Goal: Transaction & Acquisition: Obtain resource

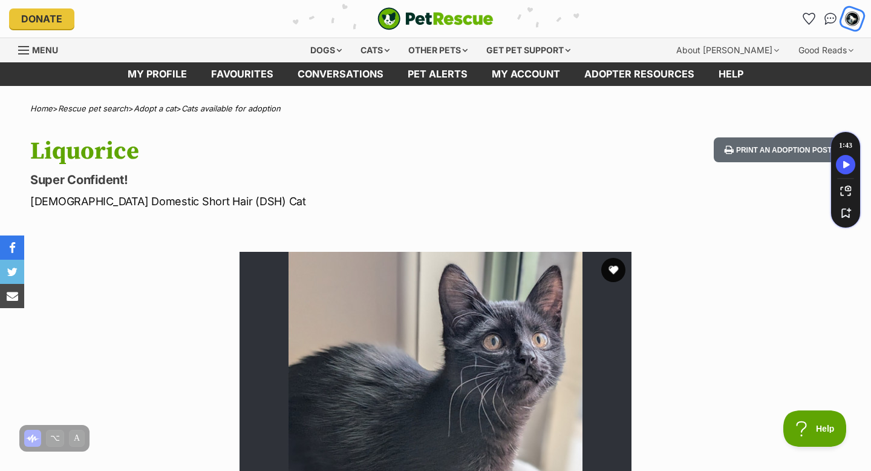
click at [856, 22] on img "My account" at bounding box center [852, 19] width 16 height 16
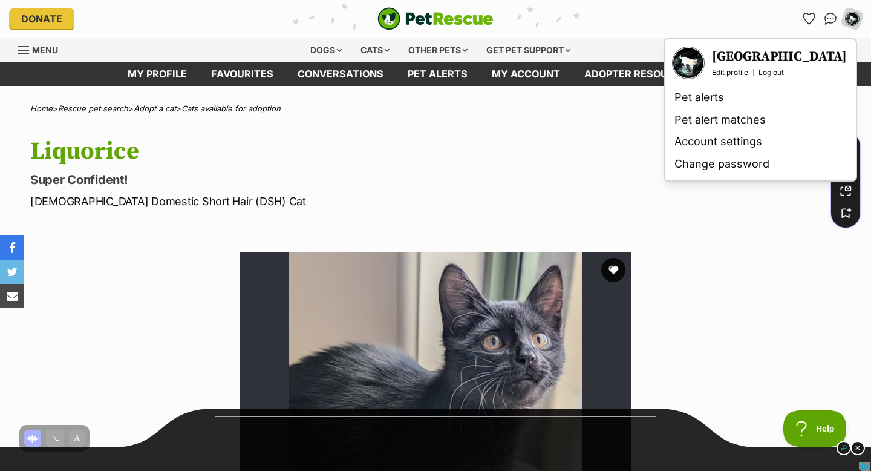
click at [754, 51] on h3 "[GEOGRAPHIC_DATA]" at bounding box center [779, 56] width 135 height 17
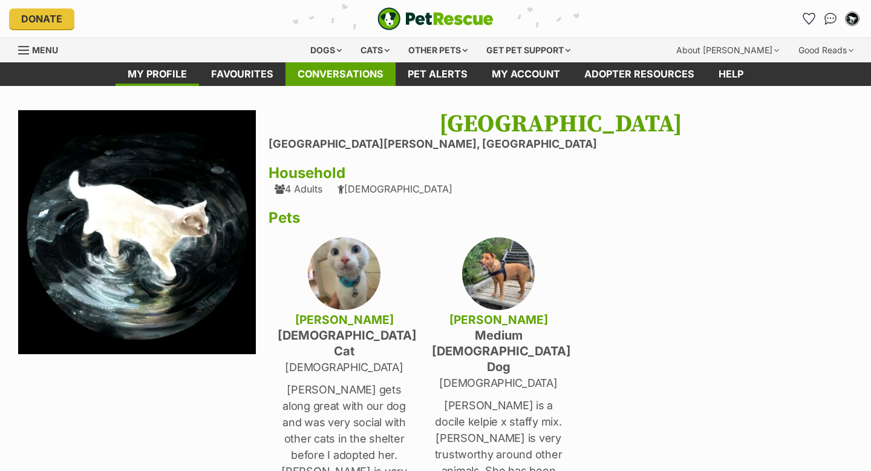
click at [349, 82] on link "Conversations" at bounding box center [340, 74] width 110 height 24
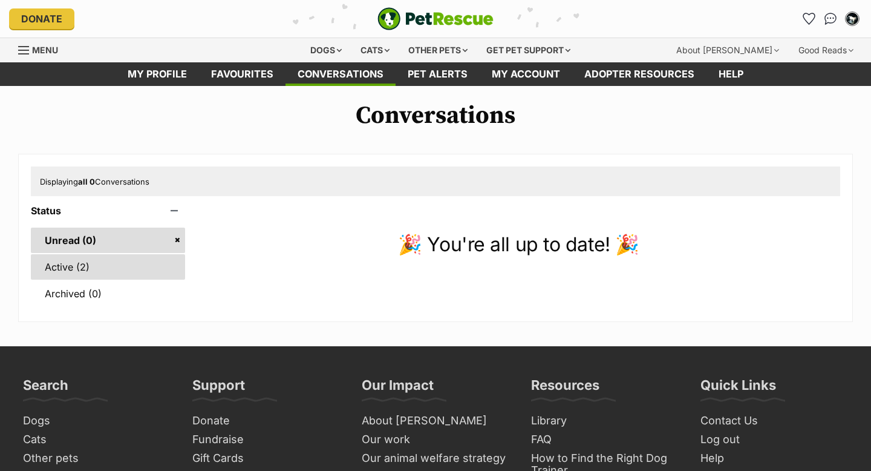
click at [82, 267] on link "Active (2)" at bounding box center [108, 266] width 154 height 25
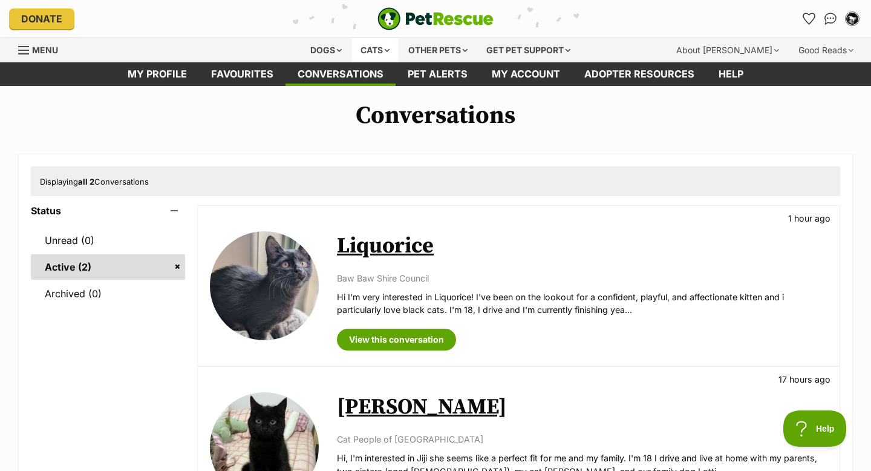
click at [373, 55] on div "Cats" at bounding box center [375, 50] width 46 height 24
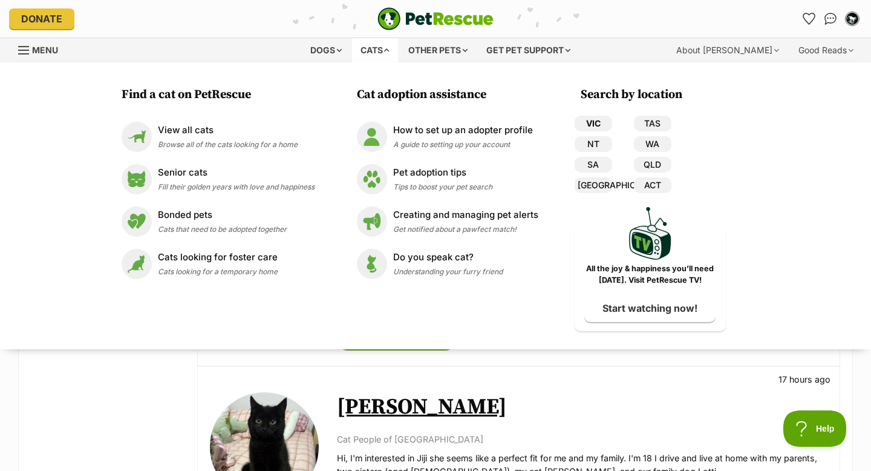
click at [596, 129] on link "VIC" at bounding box center [593, 124] width 37 height 16
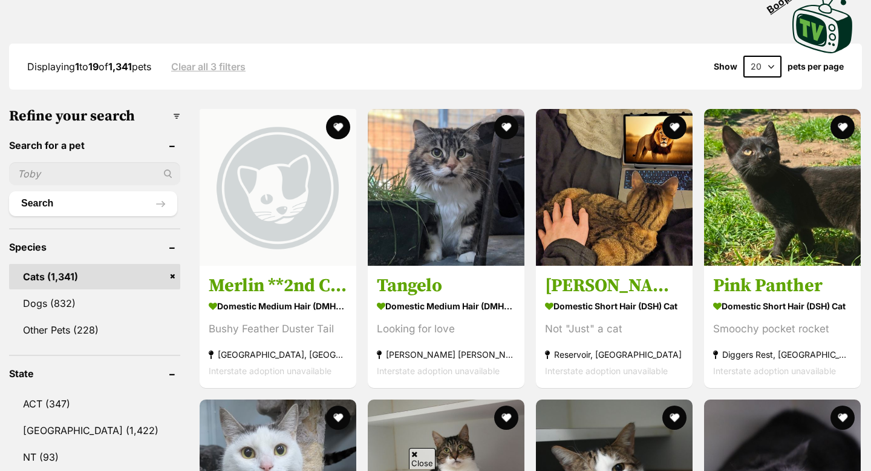
scroll to position [288, 0]
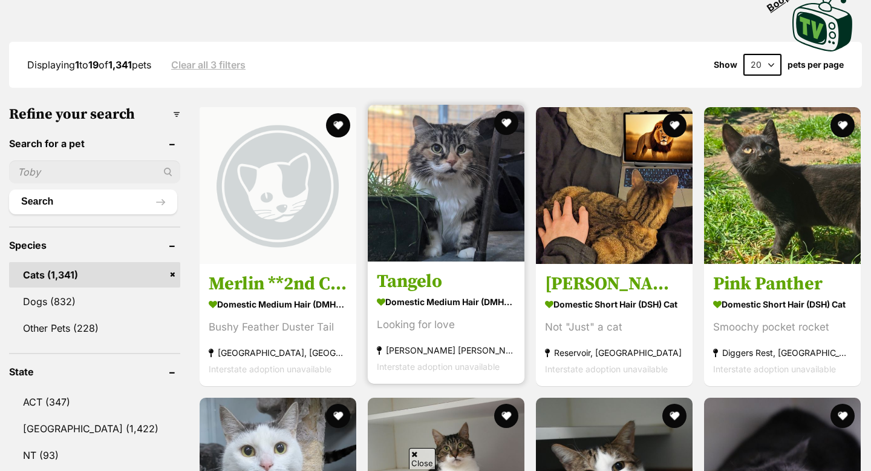
click at [457, 361] on span "Interstate adoption unavailable" at bounding box center [438, 366] width 123 height 10
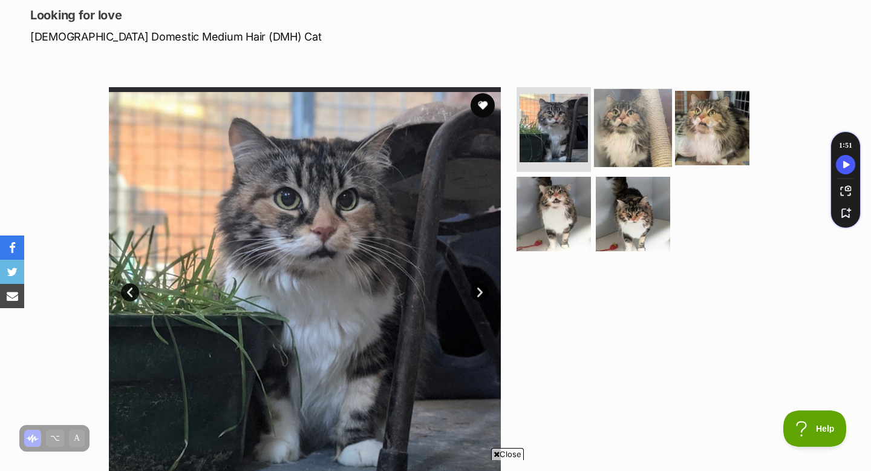
scroll to position [160, 0]
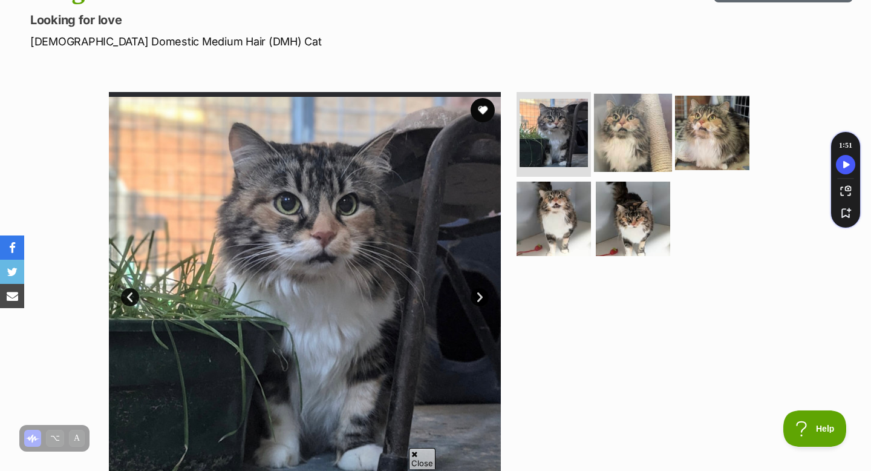
click at [630, 116] on img at bounding box center [633, 133] width 78 height 78
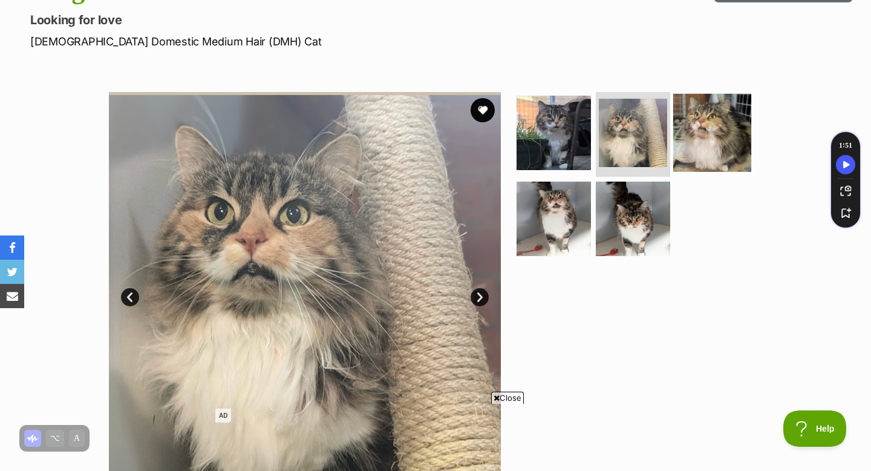
click at [682, 125] on img at bounding box center [712, 133] width 78 height 78
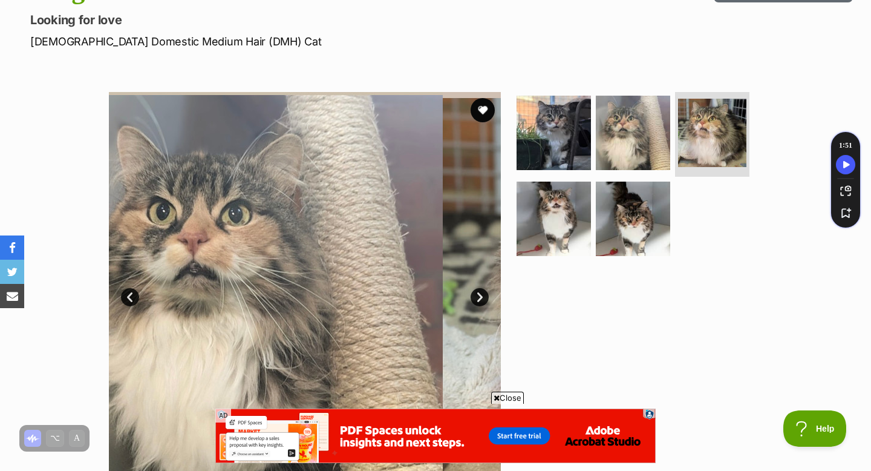
scroll to position [0, 0]
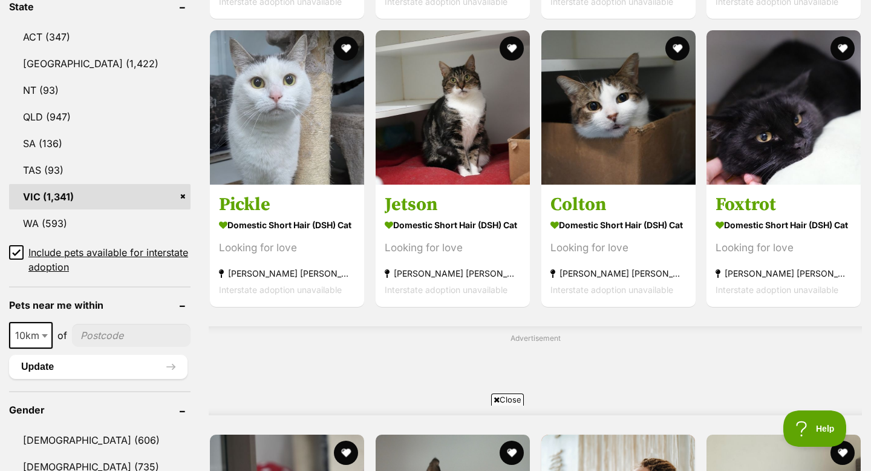
scroll to position [654, 0]
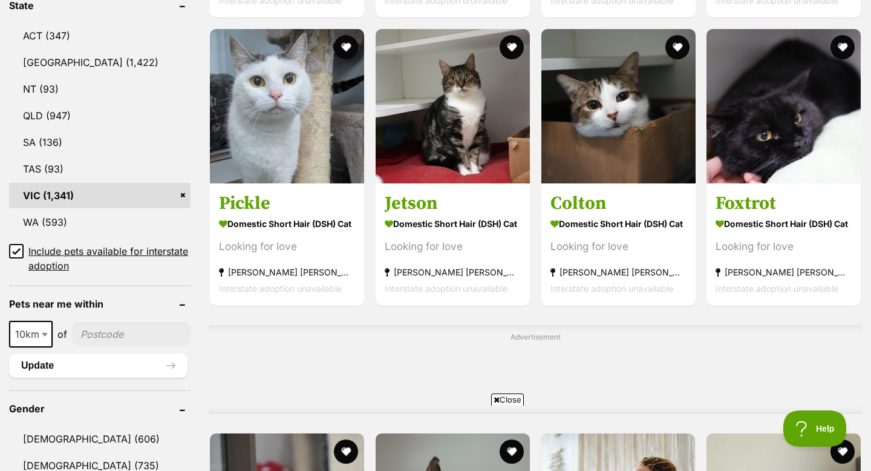
click at [27, 336] on span "10km" at bounding box center [30, 333] width 41 height 17
select select "100"
click at [100, 334] on input"] "postcode" at bounding box center [134, 333] width 112 height 23
type input"] "3934"
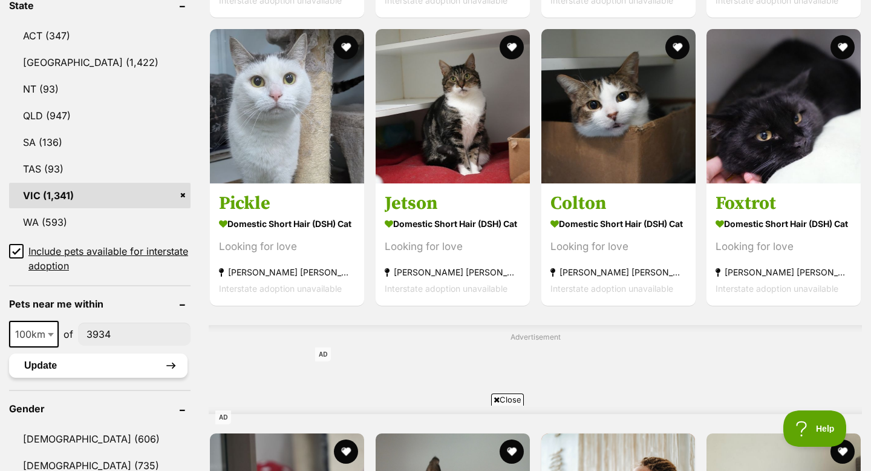
click at [106, 363] on button "Update" at bounding box center [98, 365] width 178 height 24
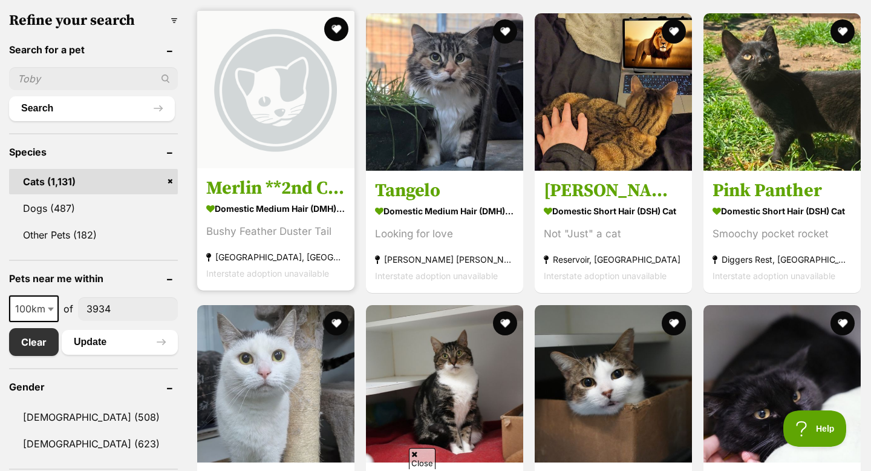
scroll to position [374, 0]
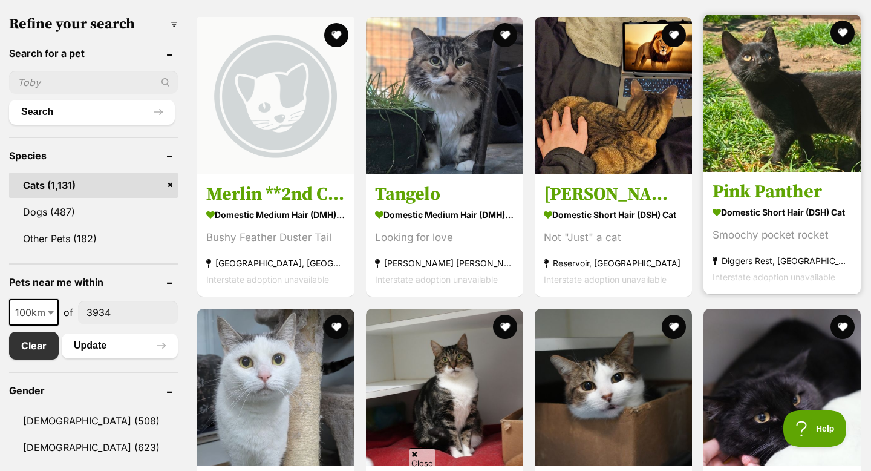
click at [757, 94] on img at bounding box center [781, 93] width 157 height 157
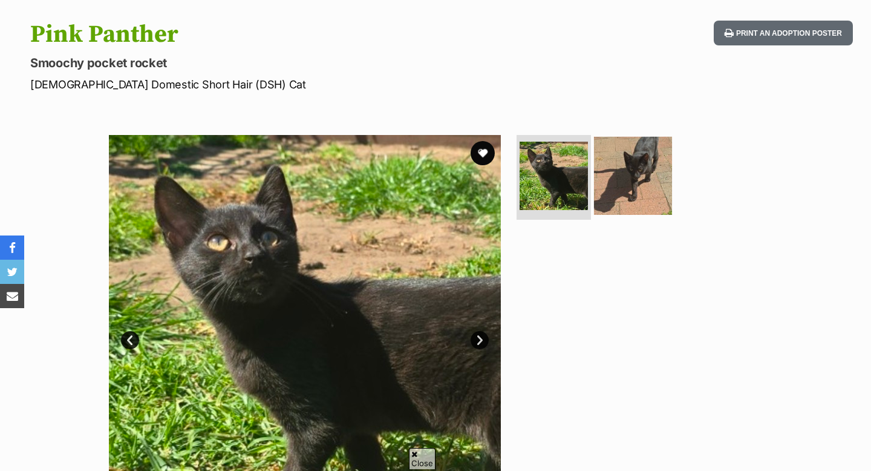
click at [647, 177] on img at bounding box center [633, 176] width 78 height 78
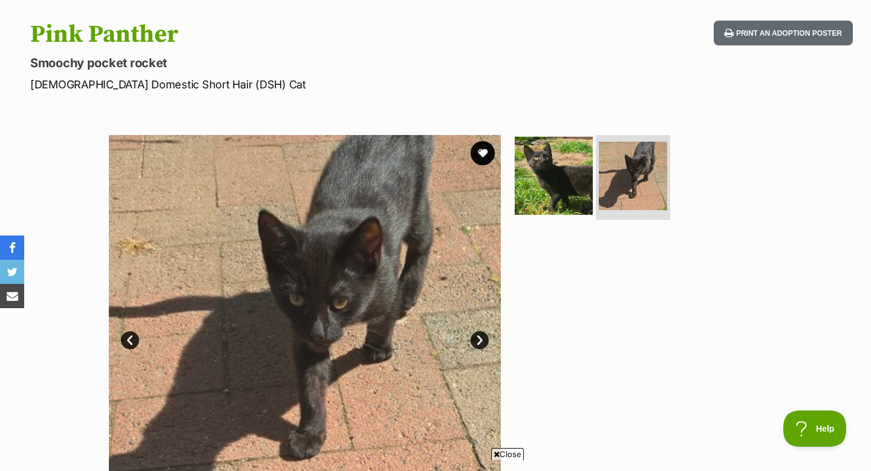
click at [556, 170] on img at bounding box center [554, 176] width 78 height 78
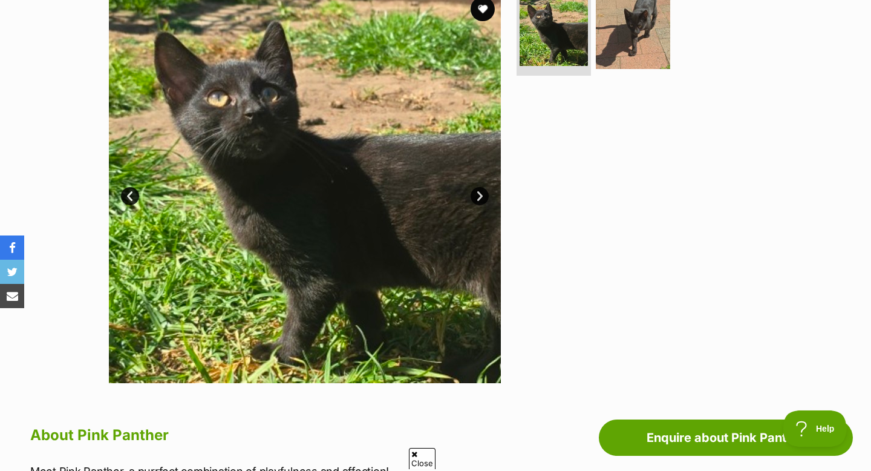
scroll to position [258, 0]
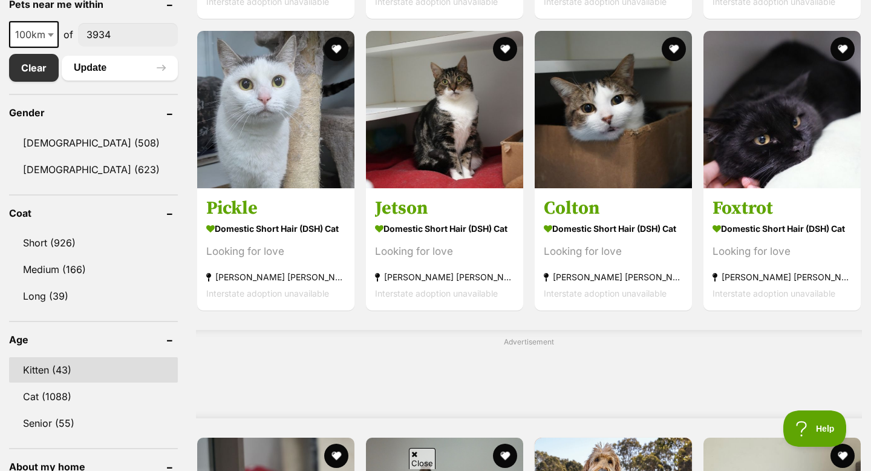
scroll to position [689, 0]
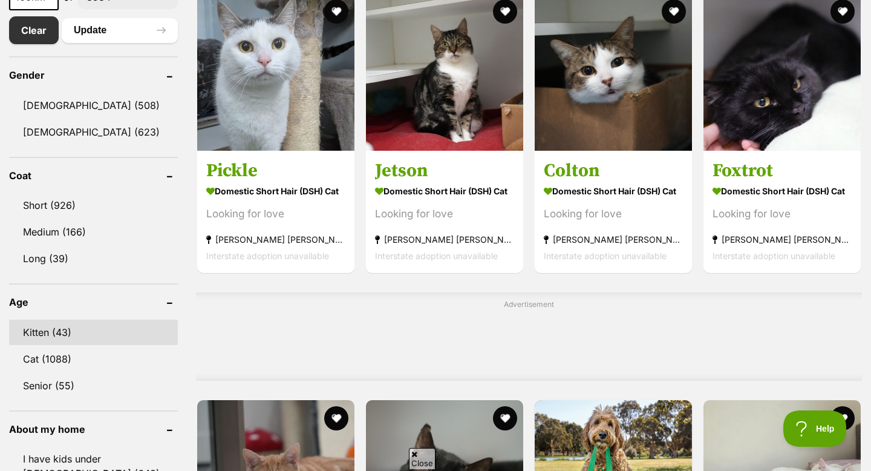
click at [75, 334] on link "Kitten (43)" at bounding box center [93, 331] width 169 height 25
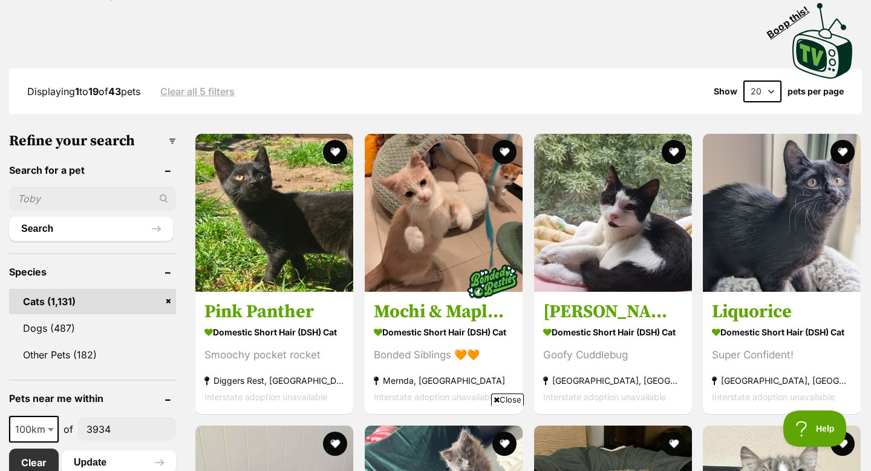
scroll to position [404, 0]
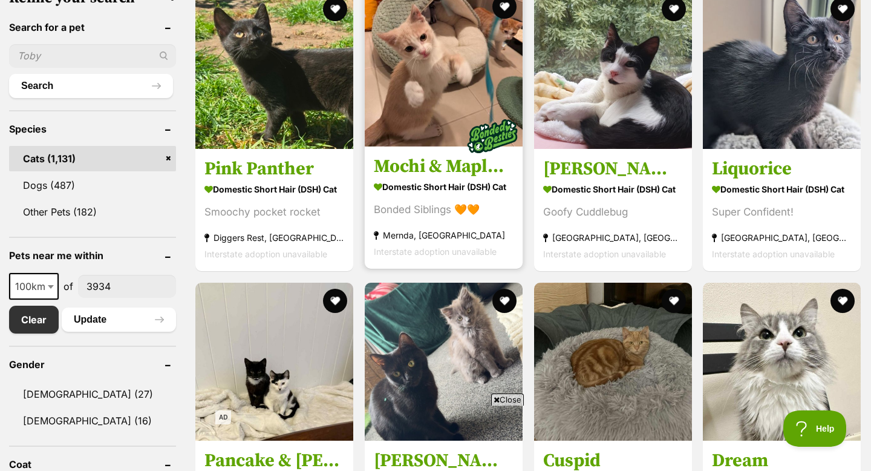
click at [483, 137] on link at bounding box center [444, 143] width 158 height 12
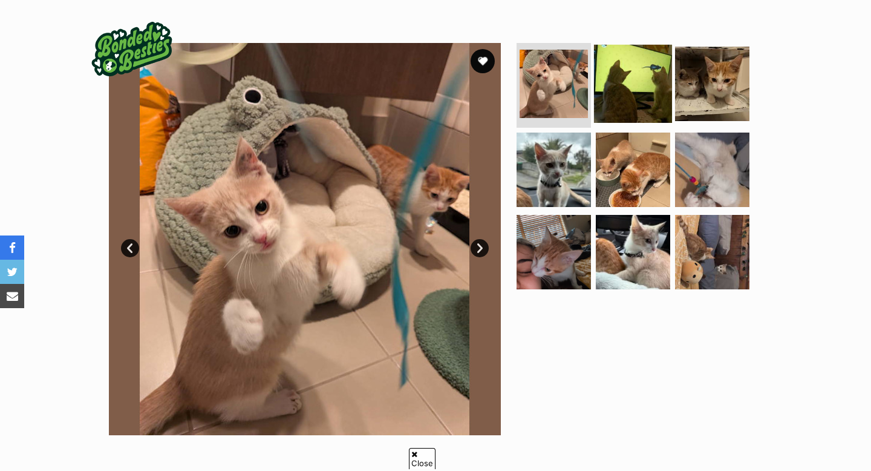
click at [627, 88] on img at bounding box center [633, 84] width 78 height 78
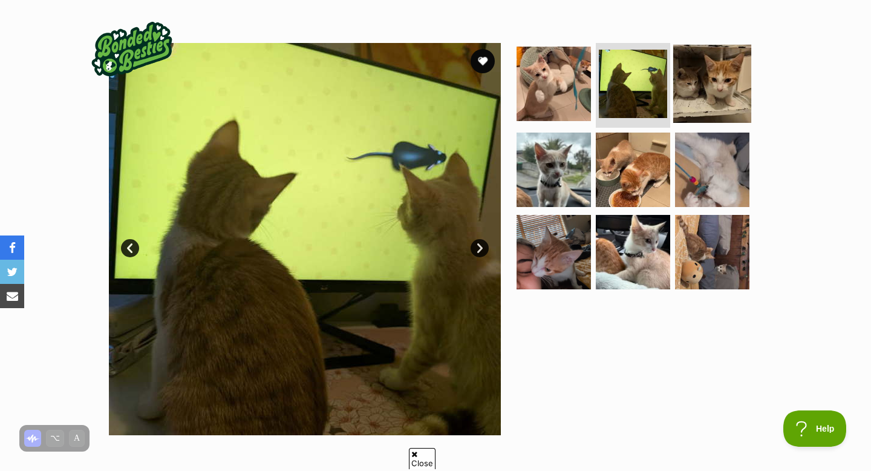
click at [693, 93] on img at bounding box center [712, 84] width 78 height 78
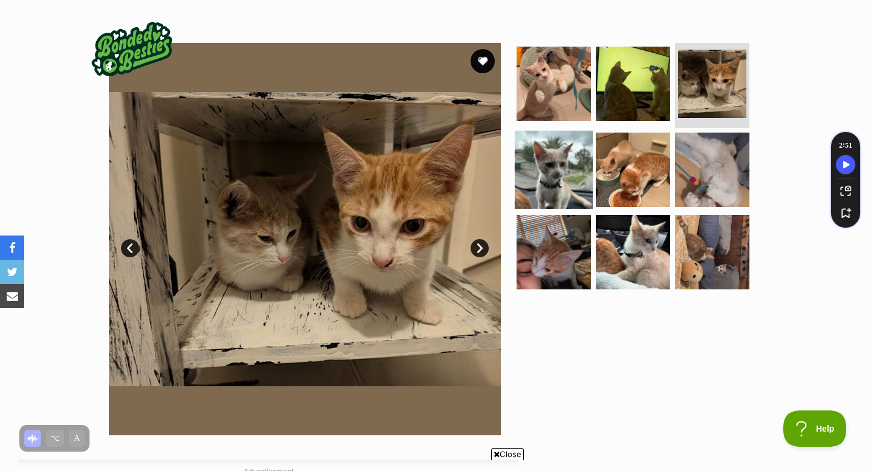
click at [560, 161] on img at bounding box center [554, 170] width 78 height 78
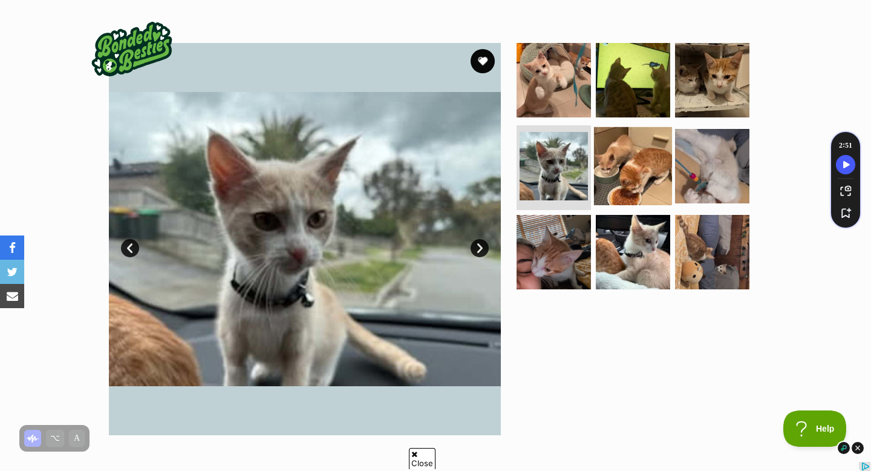
click at [633, 163] on img at bounding box center [633, 166] width 78 height 78
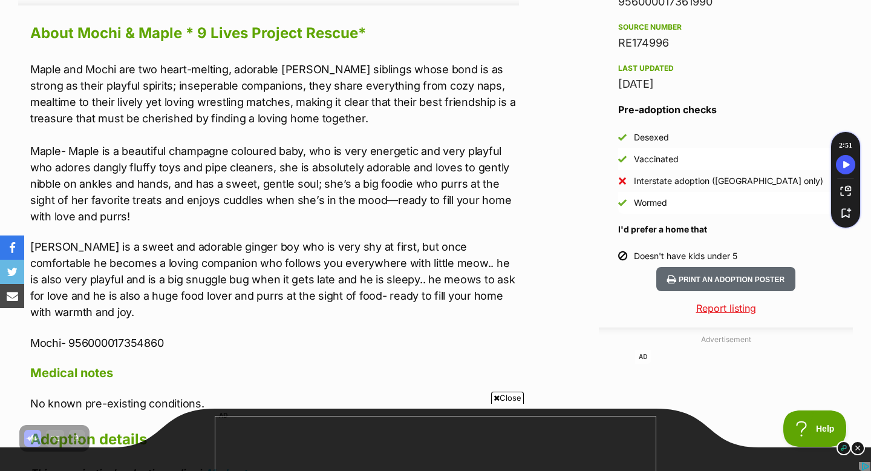
scroll to position [1063, 0]
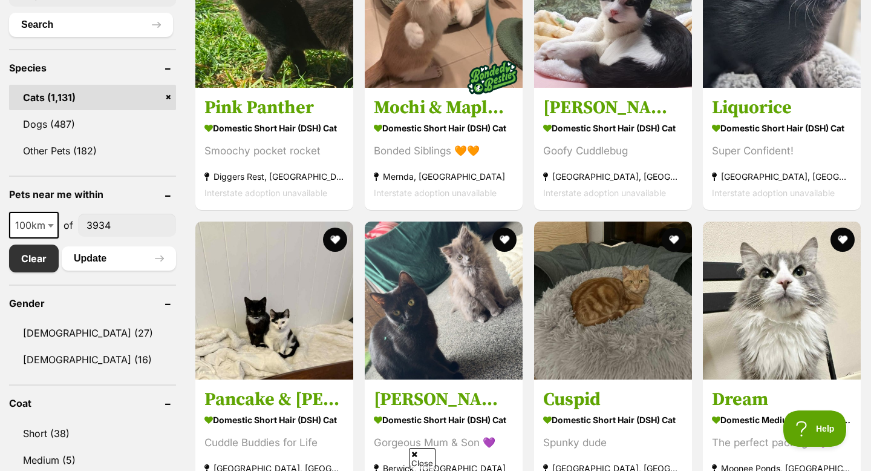
scroll to position [469, 0]
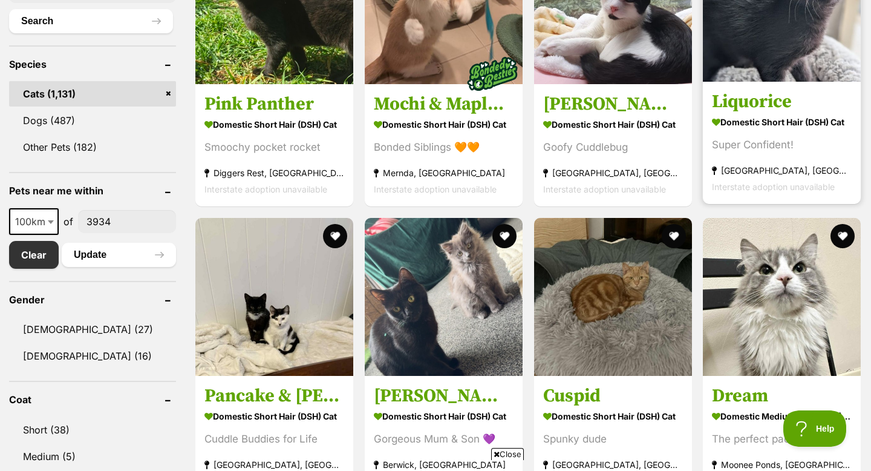
click at [785, 65] on img at bounding box center [782, 3] width 158 height 158
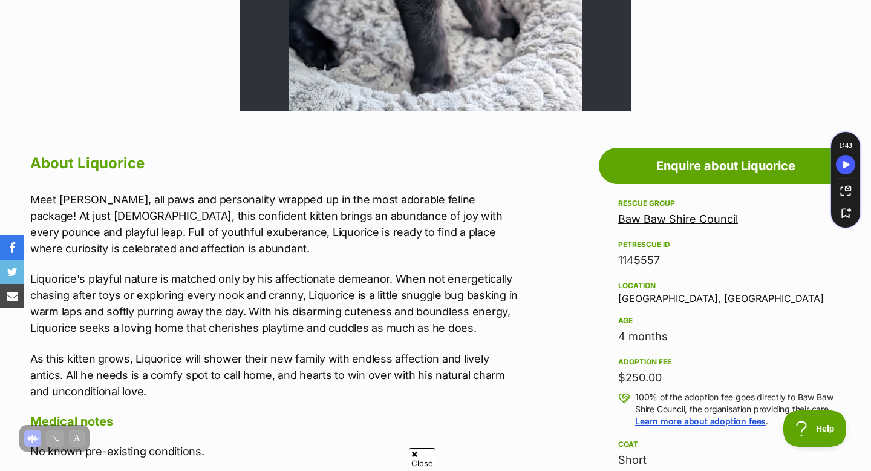
scroll to position [536, 0]
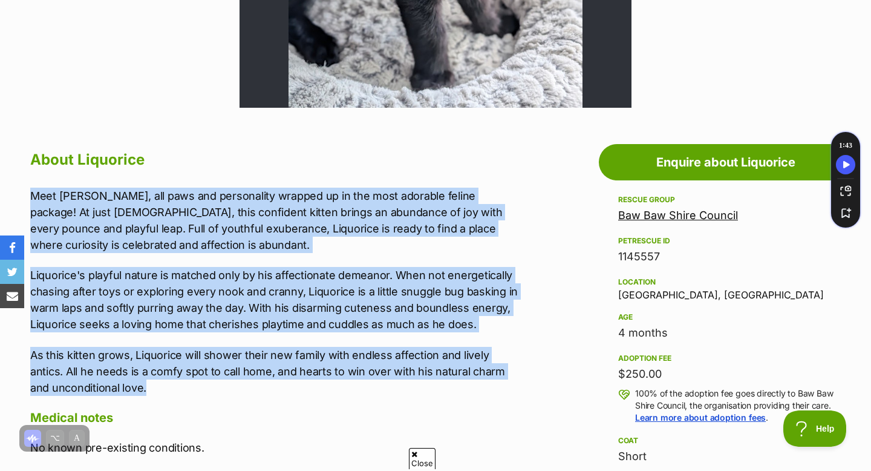
drag, startPoint x: 30, startPoint y: 192, endPoint x: 166, endPoint y: 386, distance: 236.7
click at [166, 386] on div "Meet [PERSON_NAME], all paws and personality wrapped up in the most adorable fe…" at bounding box center [274, 291] width 489 height 208
copy div "Meet [PERSON_NAME], all paws and personality wrapped up in the most adorable fe…"
click at [492, 184] on div "About Liquorice Meet [PERSON_NAME], all paws and personality wrapped up in the …" at bounding box center [274, 438] width 489 height 585
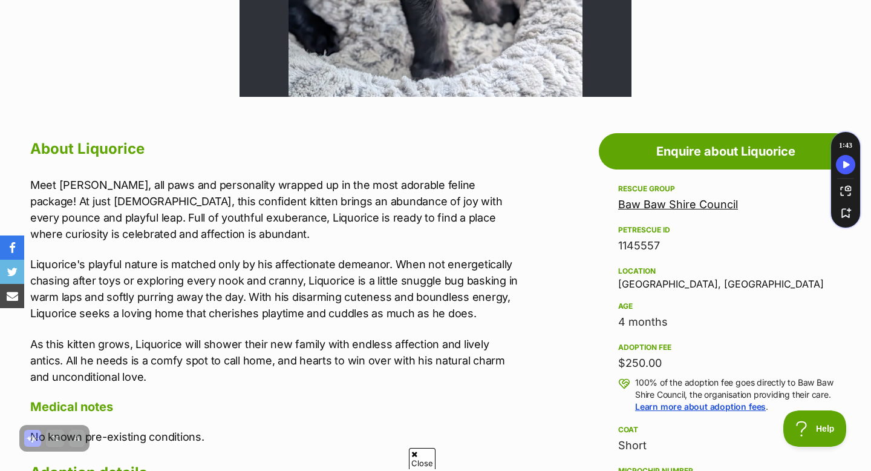
scroll to position [549, 0]
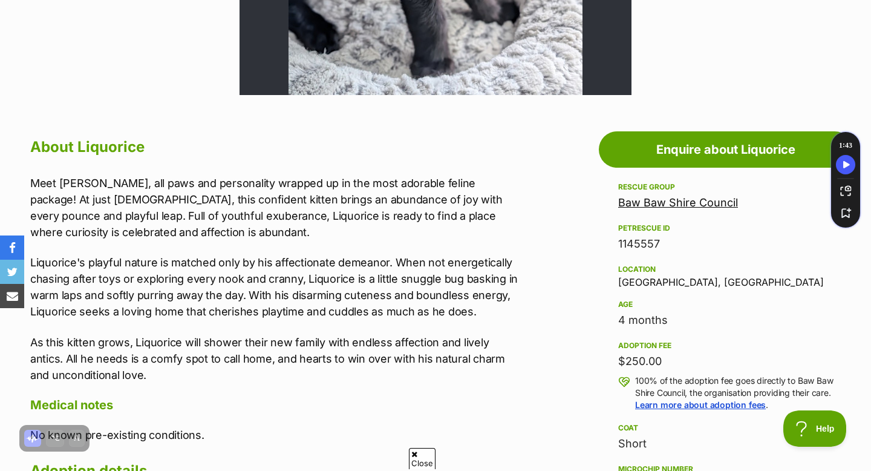
click at [638, 206] on link "Baw Baw Shire Council" at bounding box center [678, 202] width 120 height 13
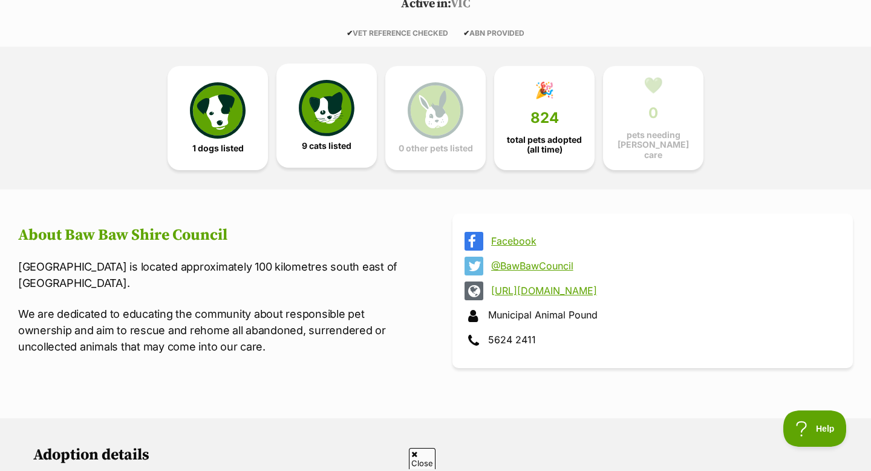
click at [316, 134] on link "9 cats listed" at bounding box center [326, 116] width 100 height 104
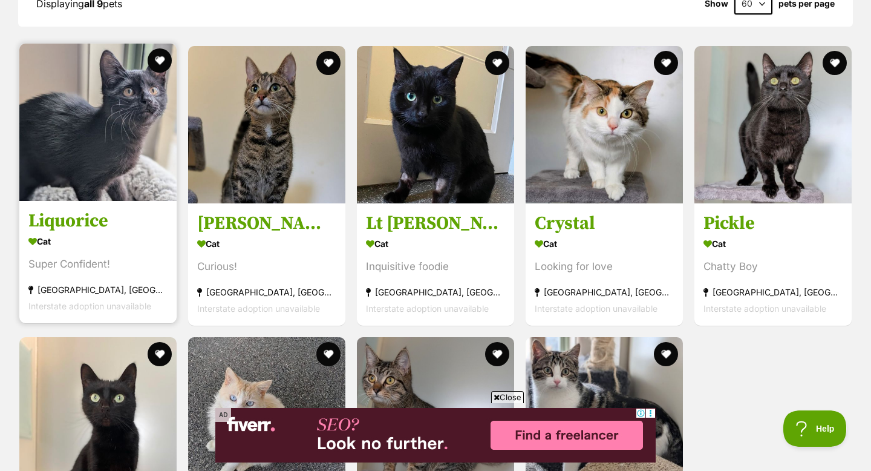
scroll to position [1154, 0]
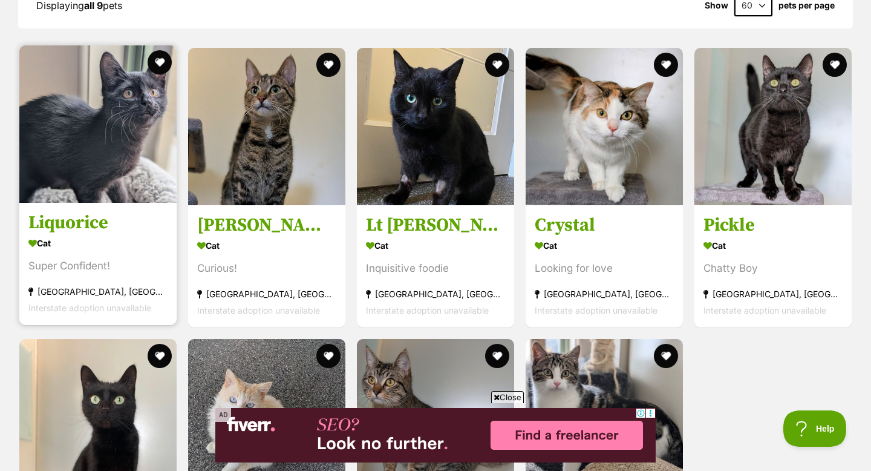
click at [98, 130] on img at bounding box center [97, 123] width 157 height 157
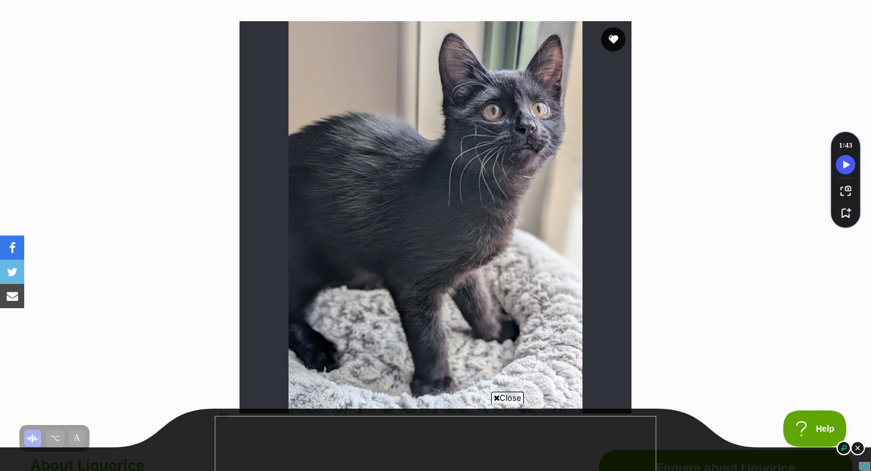
scroll to position [225, 0]
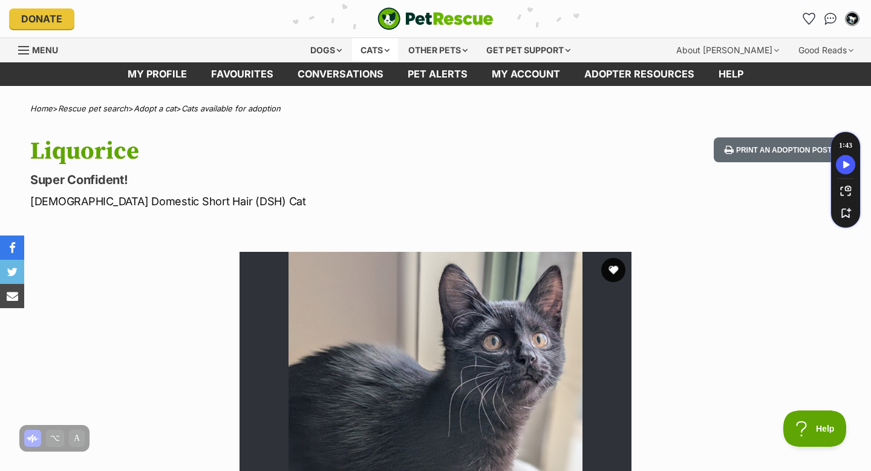
click at [363, 50] on div "Cats" at bounding box center [375, 50] width 46 height 24
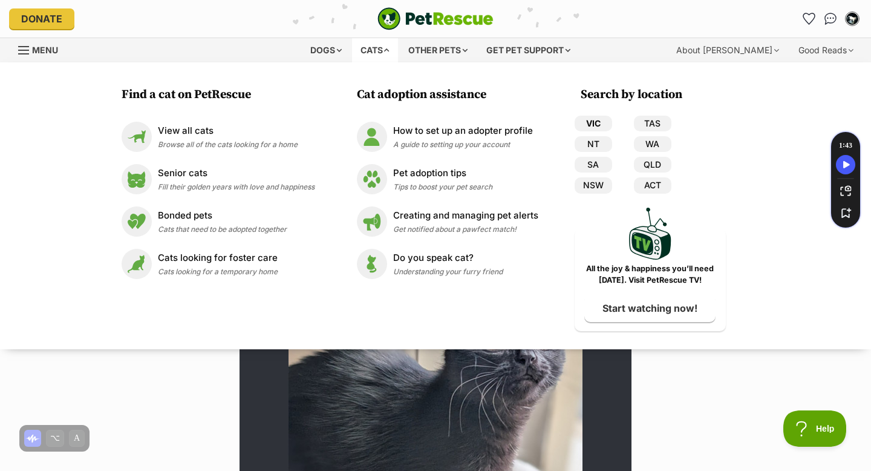
click at [595, 125] on link "VIC" at bounding box center [593, 124] width 37 height 16
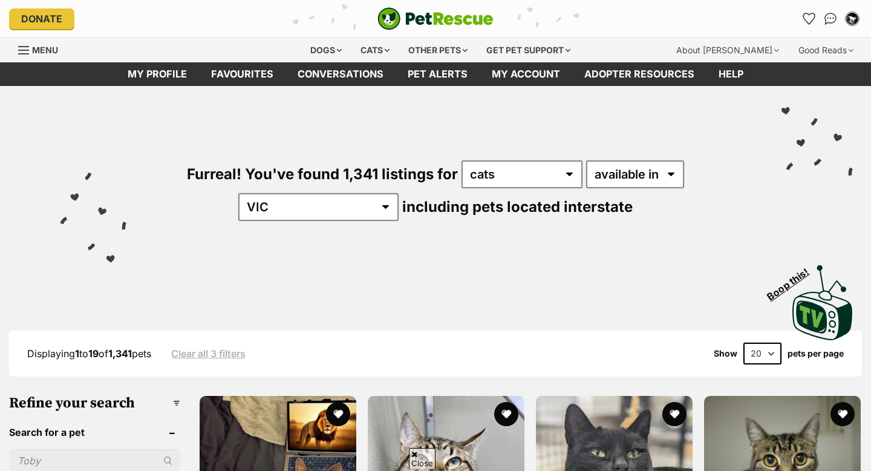
scroll to position [487, 0]
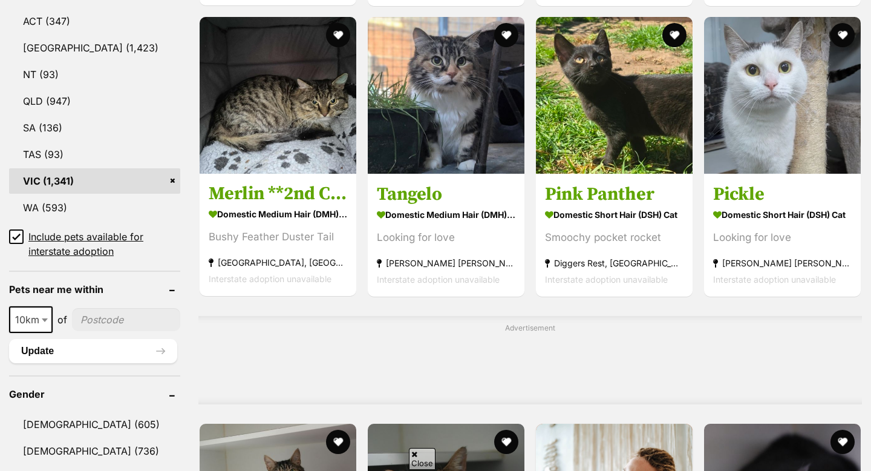
scroll to position [0, 0]
click at [37, 317] on span "10km" at bounding box center [30, 319] width 41 height 17
select select "100"
click at [91, 317] on input"] "postcode" at bounding box center [129, 319] width 102 height 23
type input"] "3934"
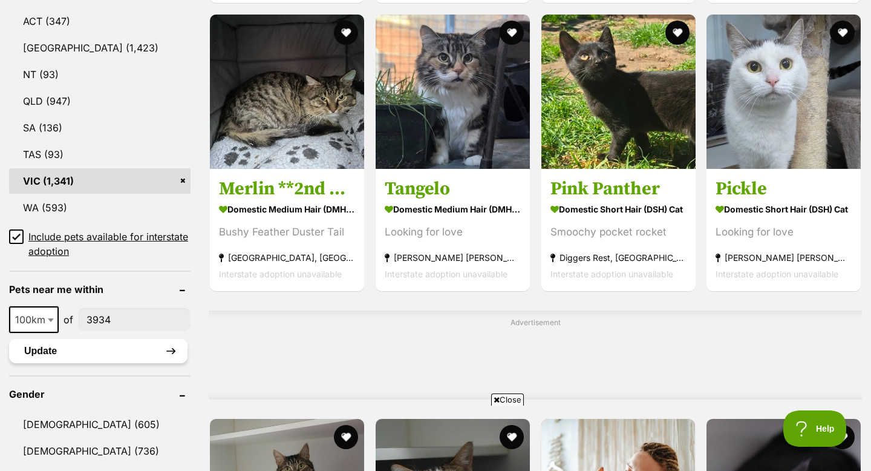
click at [105, 347] on button "Update" at bounding box center [98, 351] width 178 height 24
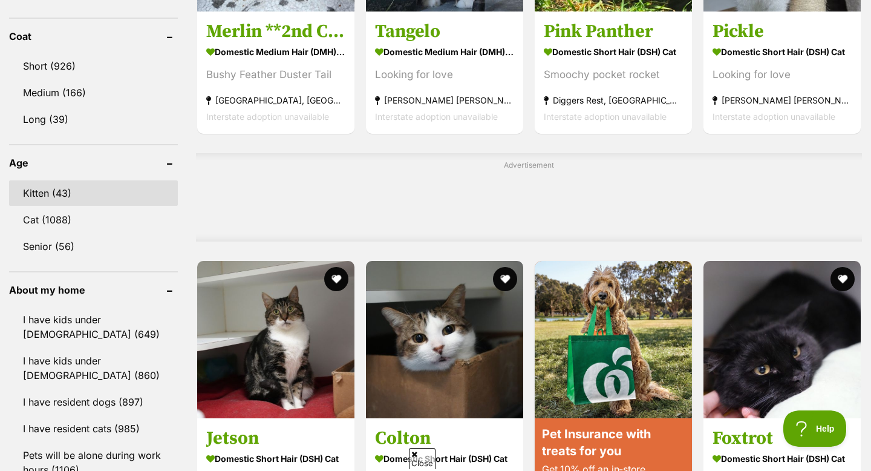
click at [79, 188] on link "Kitten (43)" at bounding box center [93, 192] width 169 height 25
click at [63, 191] on link "Kitten (43)" at bounding box center [93, 192] width 169 height 25
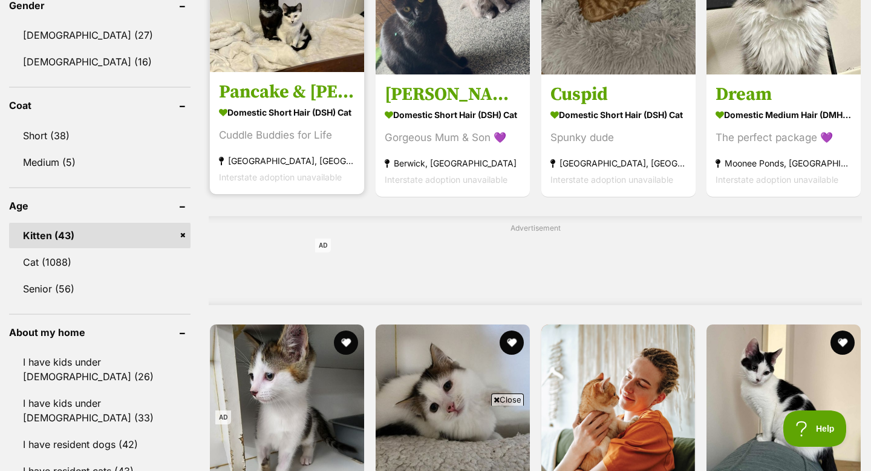
scroll to position [760, 0]
